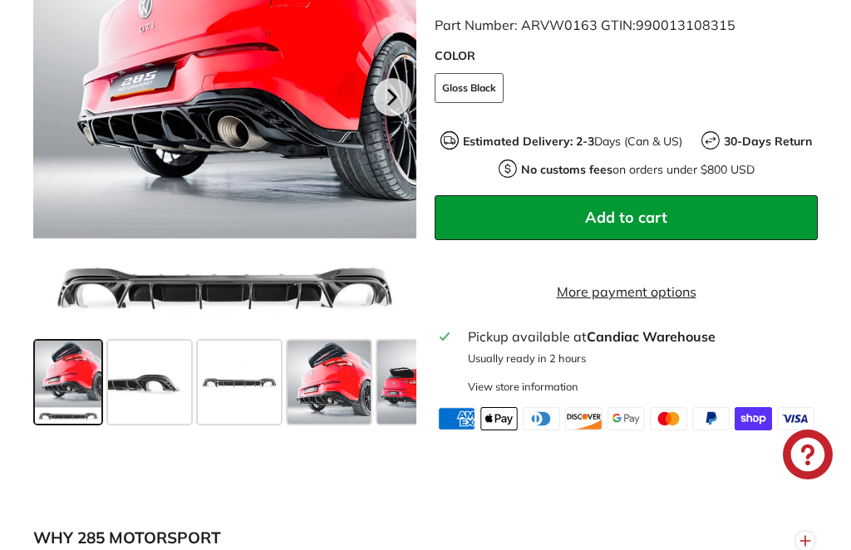
click at [240, 411] on span at bounding box center [239, 382] width 83 height 83
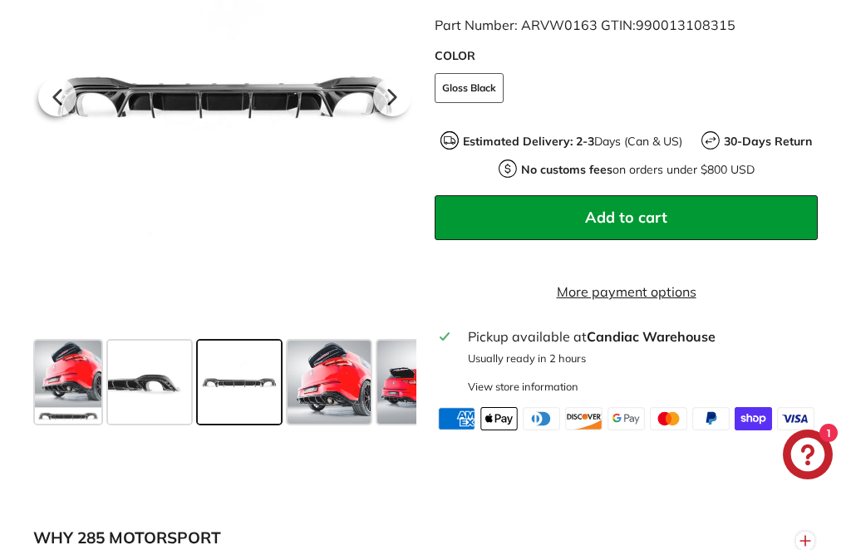
click at [312, 405] on span at bounding box center [329, 382] width 83 height 83
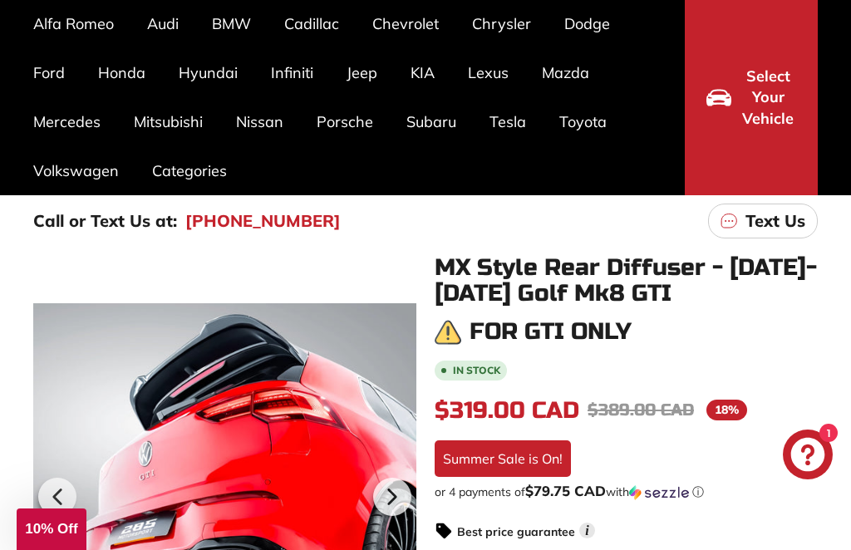
scroll to position [134, 0]
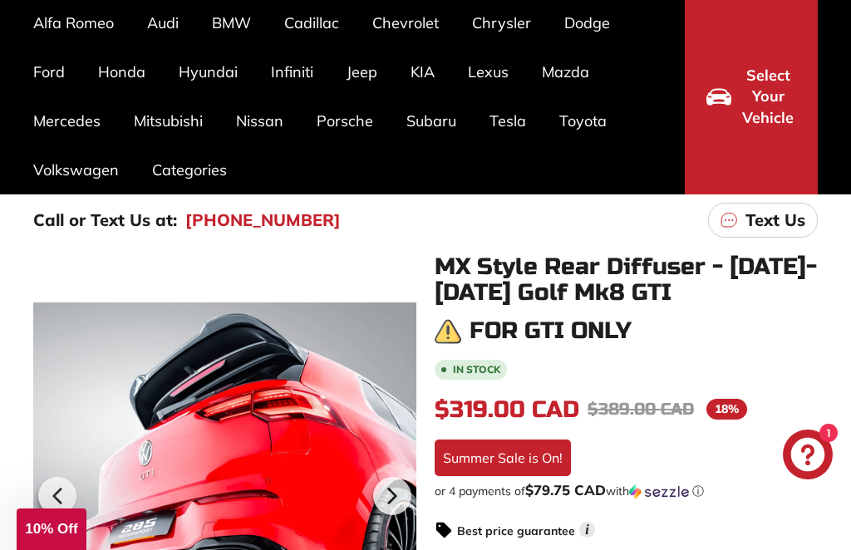
click at [2, 89] on div "Alfa Romeo [PERSON_NAME] 952 [[DATE]-[DATE]] Audi A3 / S3 / RS3 A3-S3-RS3 8V [[…" at bounding box center [425, 96] width 851 height 196
click at [456, 453] on link "Golf R Mk8 [2021+]" at bounding box center [415, 445] width 116 height 24
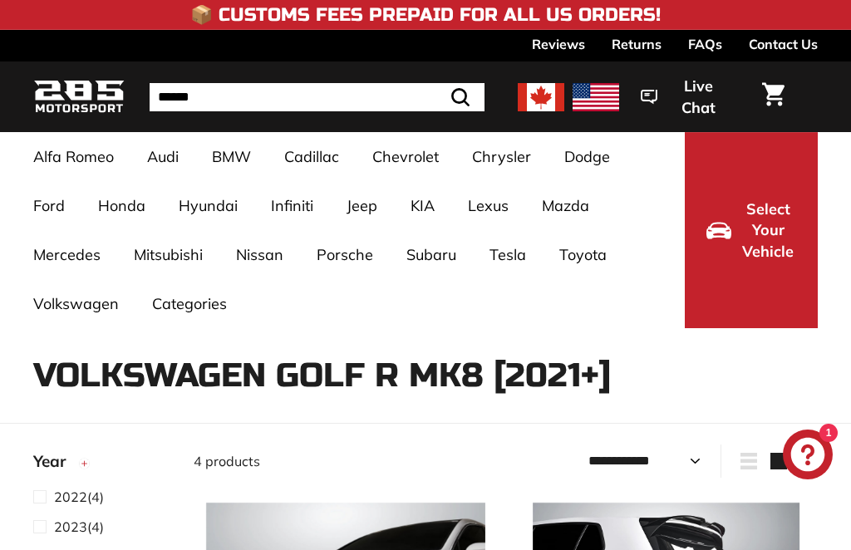
select select "**********"
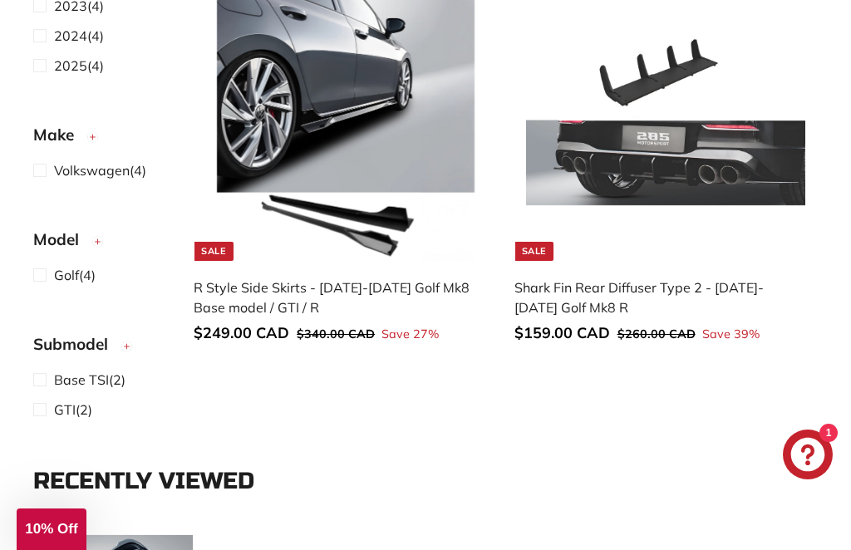
scroll to position [972, 0]
